Goal: Task Accomplishment & Management: Complete application form

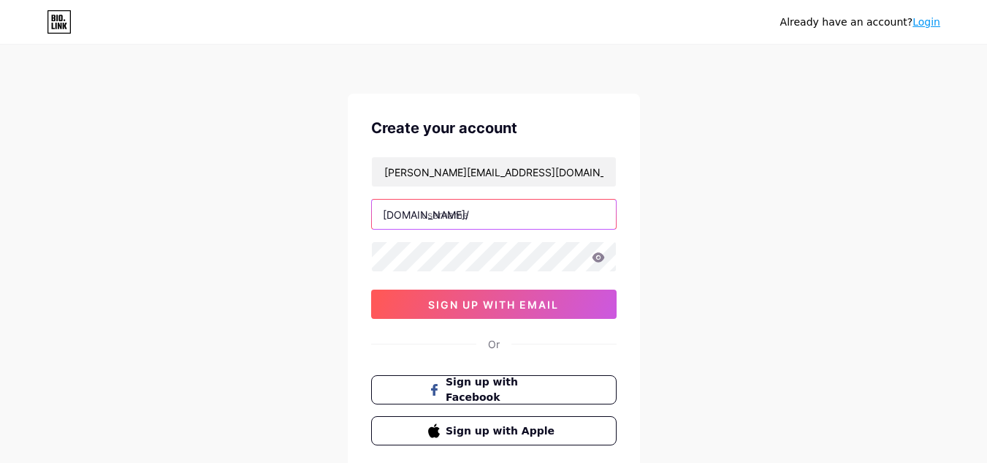
paste input "wealthmgr-[GEOGRAPHIC_DATA]"
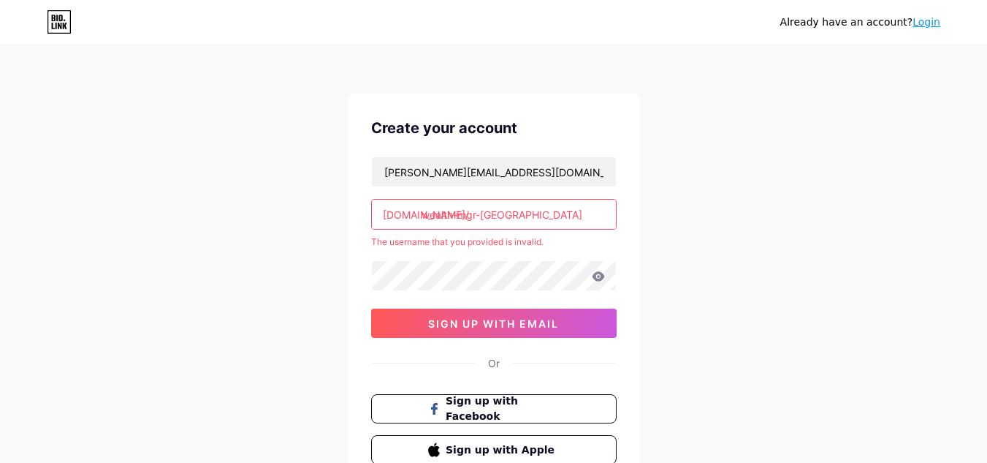
click at [454, 219] on input "wealth-mgr-[GEOGRAPHIC_DATA]" at bounding box center [494, 214] width 244 height 29
click at [460, 221] on input "wealth-mgr-[GEOGRAPHIC_DATA]" at bounding box center [494, 214] width 244 height 29
click at [478, 215] on input "wealthmgr-[GEOGRAPHIC_DATA]" at bounding box center [494, 214] width 244 height 29
type input "wealthmgrmetz"
click at [786, 172] on div "Already have an account? Login Create your account [PERSON_NAME][EMAIL_ADDRESS]…" at bounding box center [493, 289] width 987 height 578
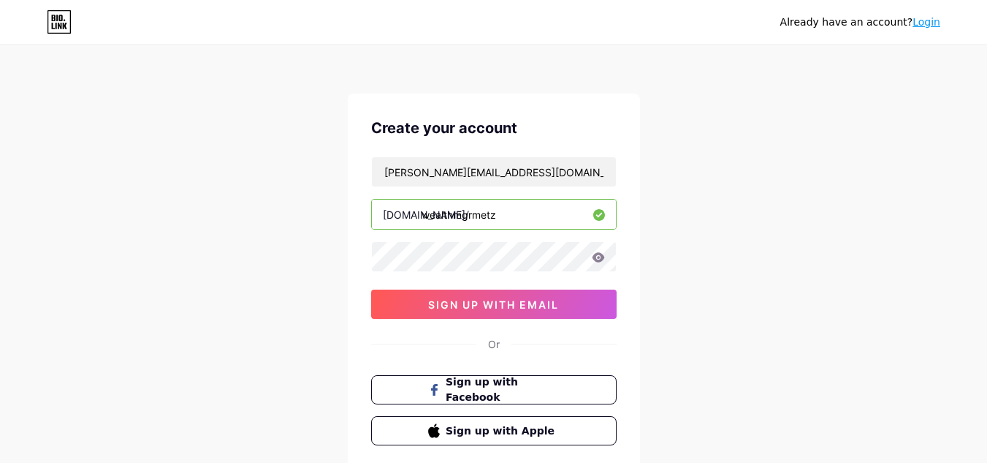
click at [514, 217] on input "wealthmgrmetz" at bounding box center [494, 214] width 244 height 29
click at [513, 217] on input "wealthmgrmetz" at bounding box center [494, 214] width 244 height 29
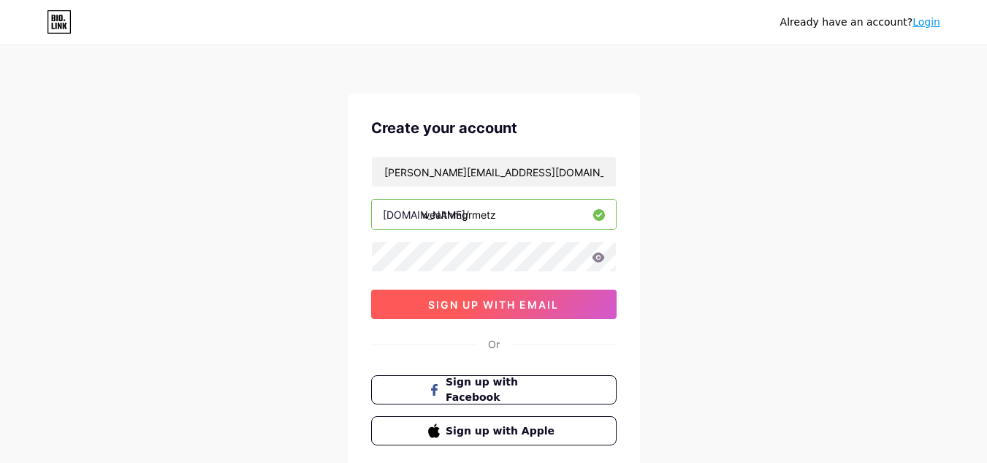
click at [529, 315] on button "sign up with email" at bounding box center [494, 303] width 246 height 29
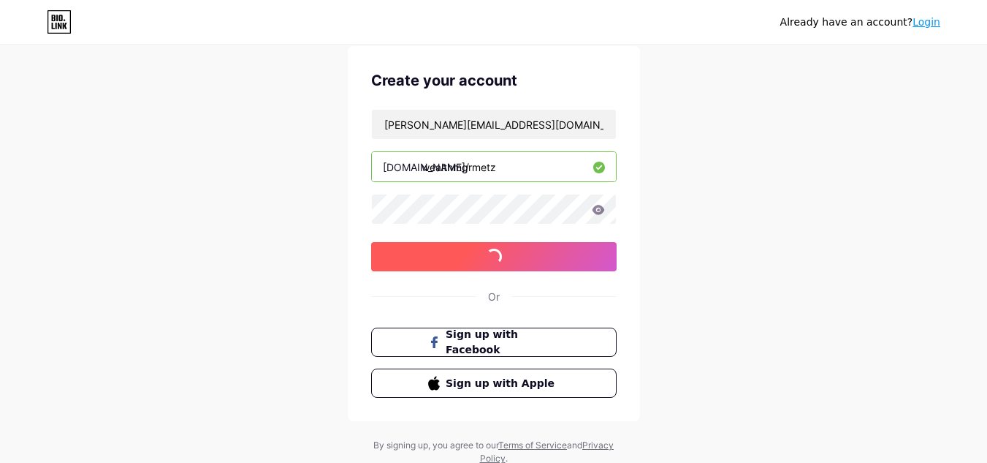
scroll to position [73, 0]
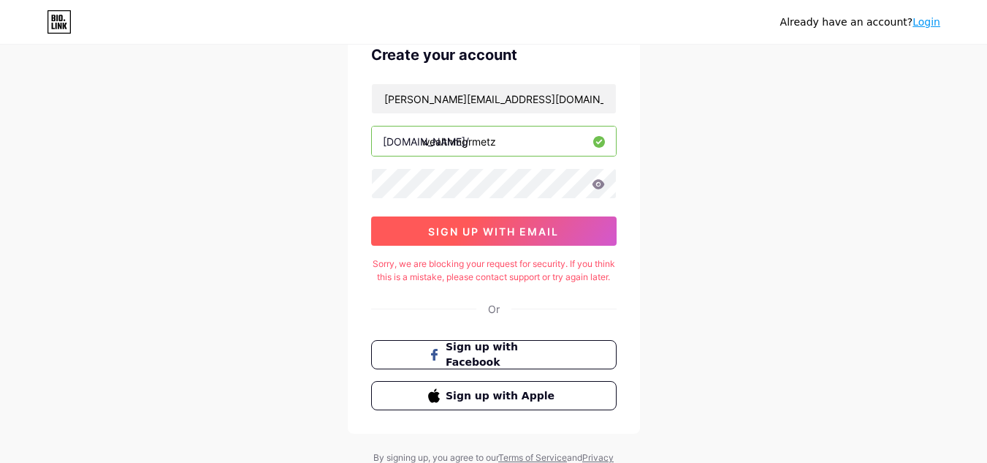
click at [517, 234] on span "sign up with email" at bounding box center [493, 231] width 131 height 12
